Goal: Transaction & Acquisition: Book appointment/travel/reservation

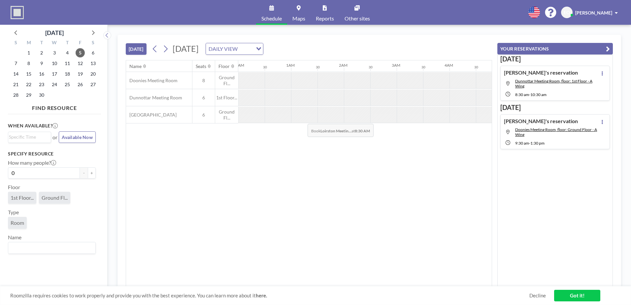
scroll to position [0, 396]
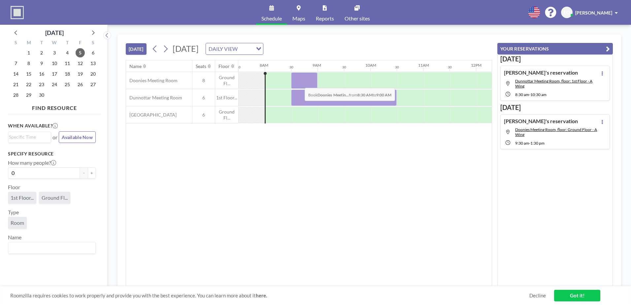
click at [299, 83] on div at bounding box center [304, 80] width 26 height 17
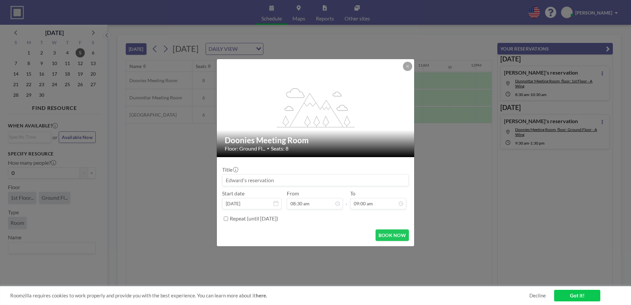
click at [299, 83] on div "flex-grow: 1.2;" at bounding box center [316, 108] width 198 height 98
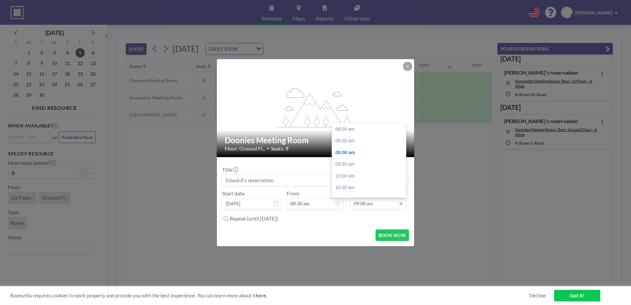
scroll to position [23, 0]
click at [341, 172] on div "11:00 am" at bounding box center [370, 176] width 77 height 12
type input "11:00 am"
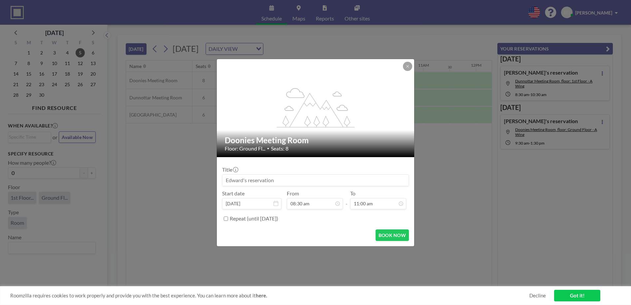
scroll to position [71, 0]
click at [390, 233] on button "BOOK NOW" at bounding box center [392, 235] width 33 height 12
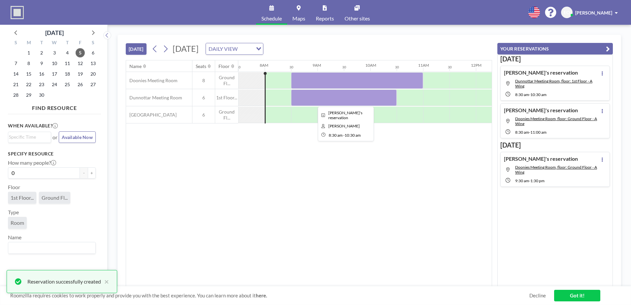
click at [308, 99] on div at bounding box center [344, 97] width 106 height 17
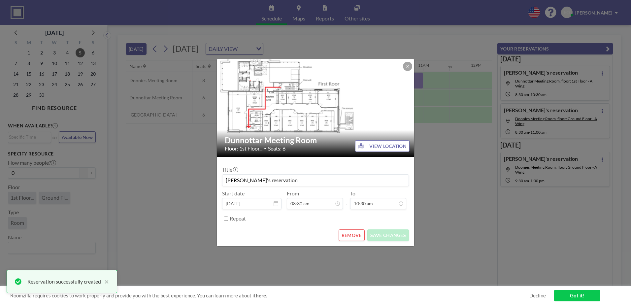
click at [308, 99] on div at bounding box center [316, 108] width 198 height 98
click at [350, 235] on button "REMOVE" at bounding box center [352, 235] width 26 height 12
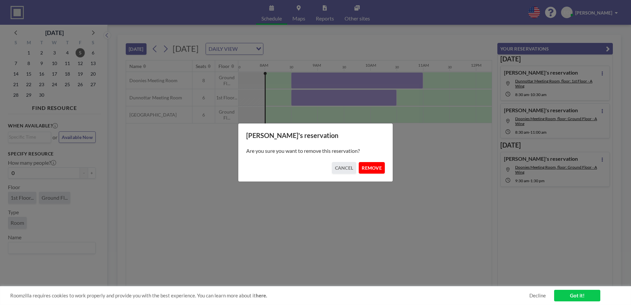
click at [370, 170] on button "REMOVE" at bounding box center [372, 168] width 26 height 12
